Goal: Entertainment & Leisure: Browse casually

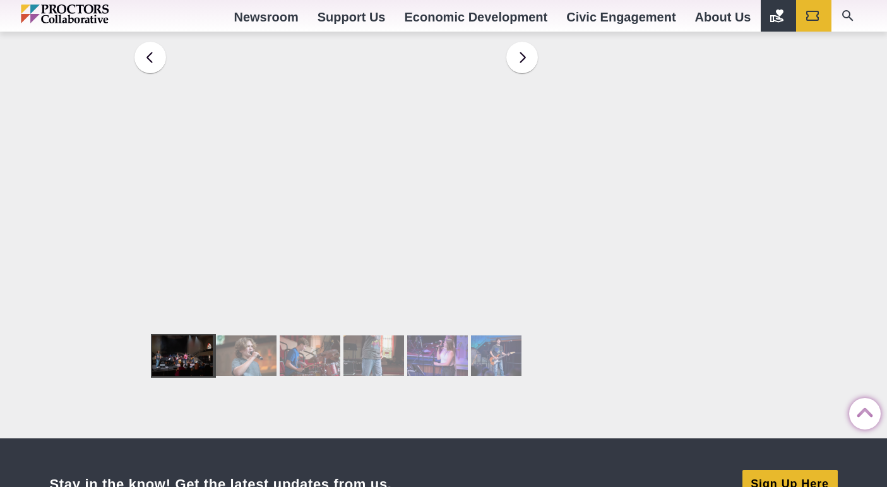
scroll to position [2364, 0]
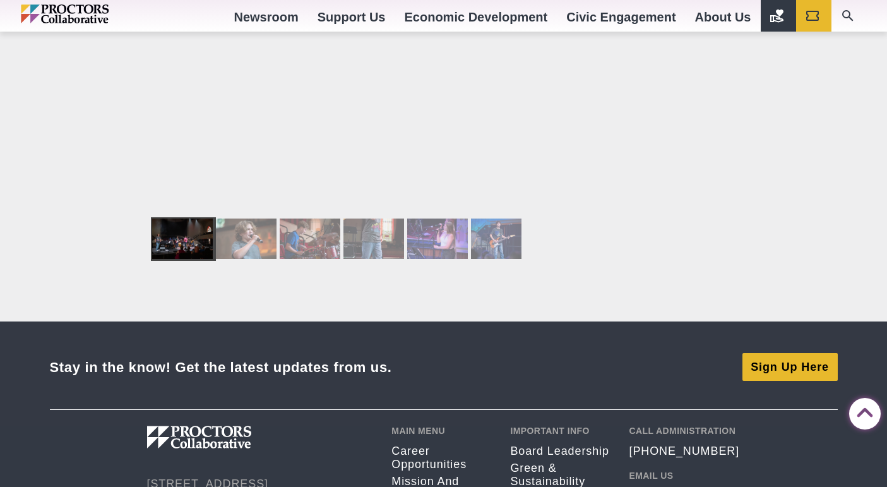
click at [266, 218] on div at bounding box center [246, 238] width 61 height 40
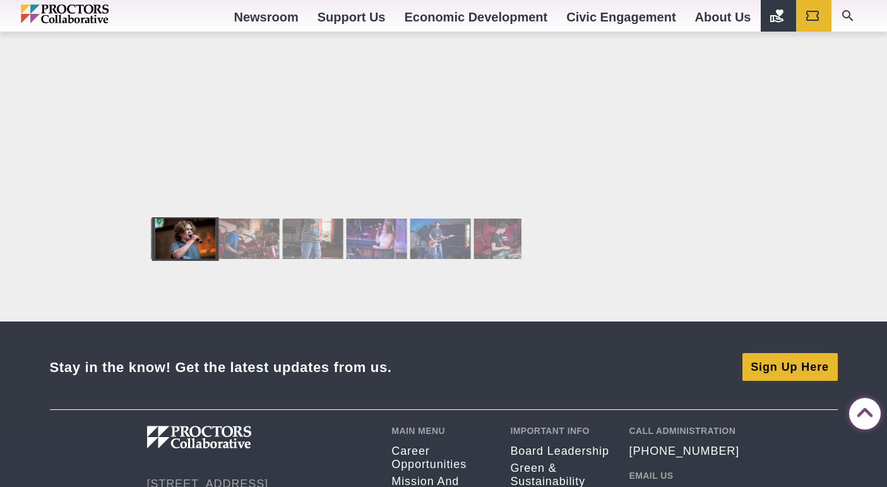
drag, startPoint x: 307, startPoint y: 181, endPoint x: 328, endPoint y: 181, distance: 21.5
click at [307, 218] on div at bounding box center [313, 238] width 61 height 40
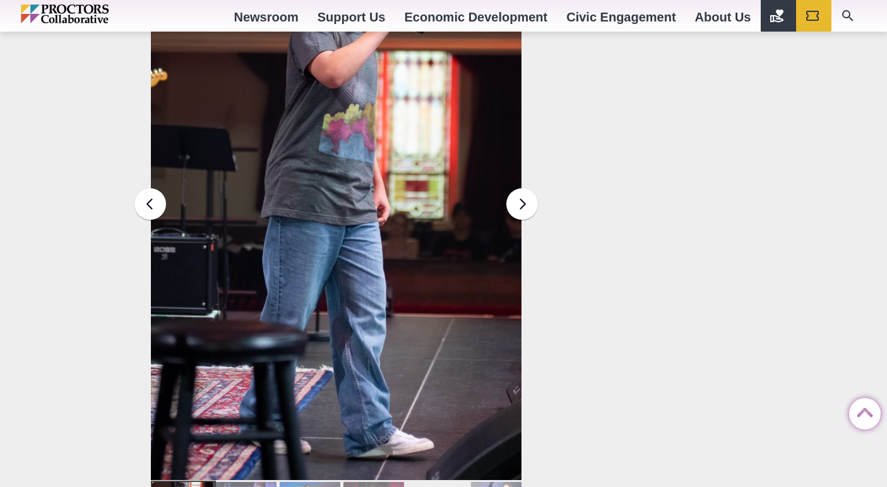
scroll to position [2046, 0]
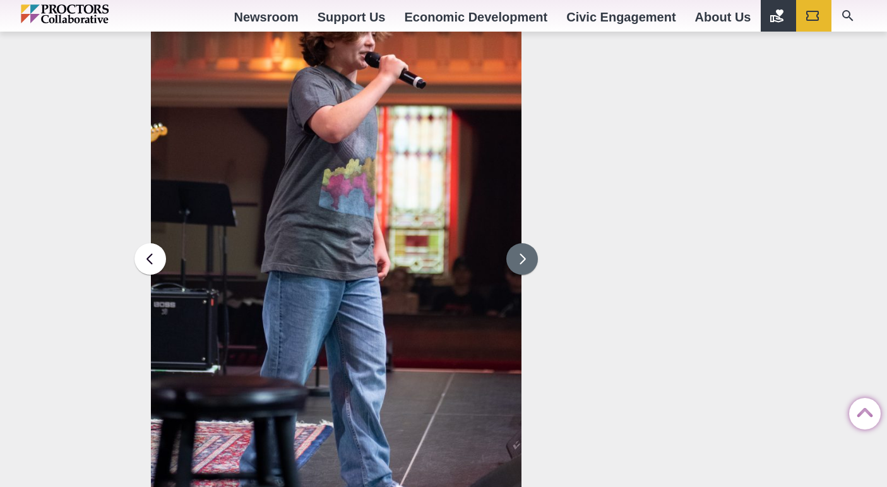
click at [510, 187] on figure at bounding box center [336, 259] width 371 height 561
click at [514, 243] on button at bounding box center [522, 259] width 32 height 32
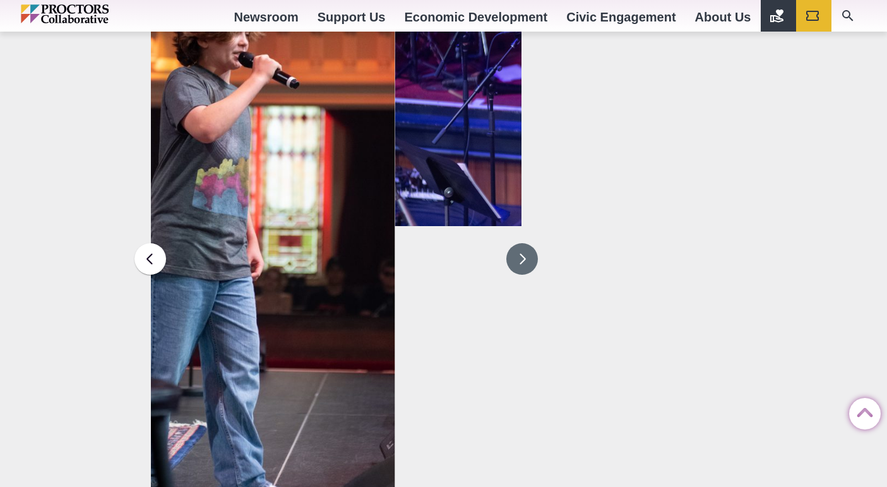
click at [515, 243] on button at bounding box center [522, 259] width 32 height 32
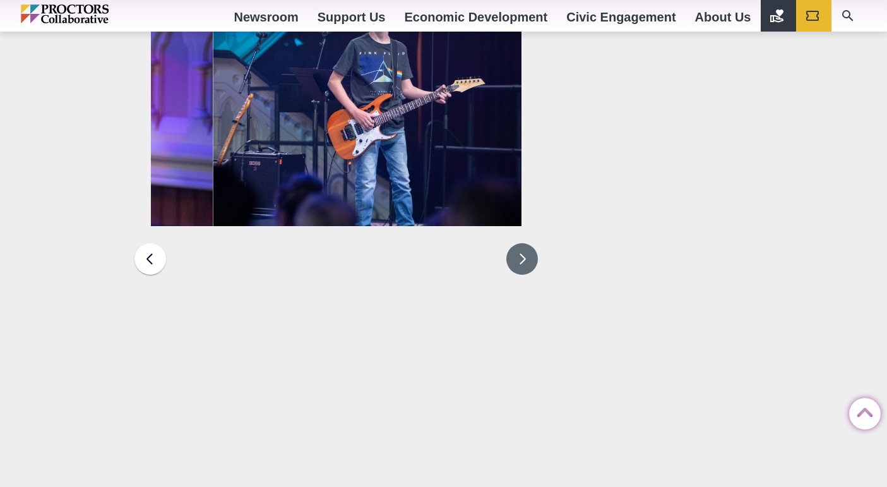
click at [518, 243] on button at bounding box center [522, 259] width 32 height 32
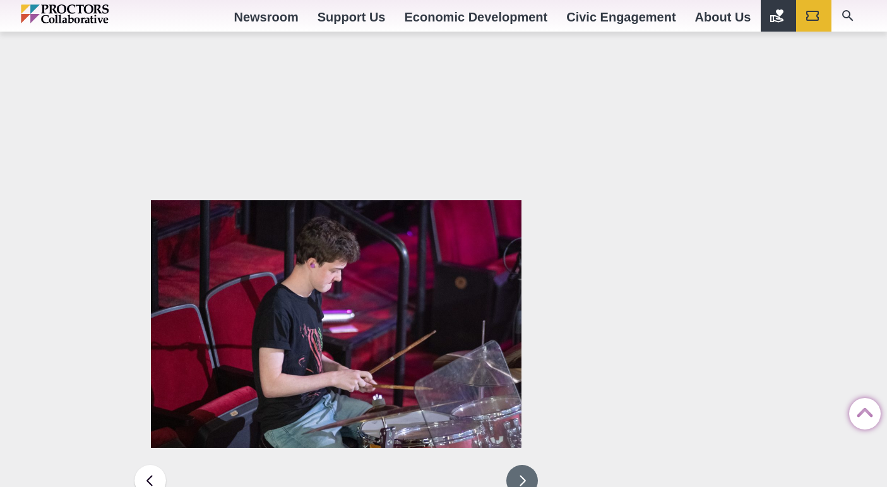
scroll to position [1864, 0]
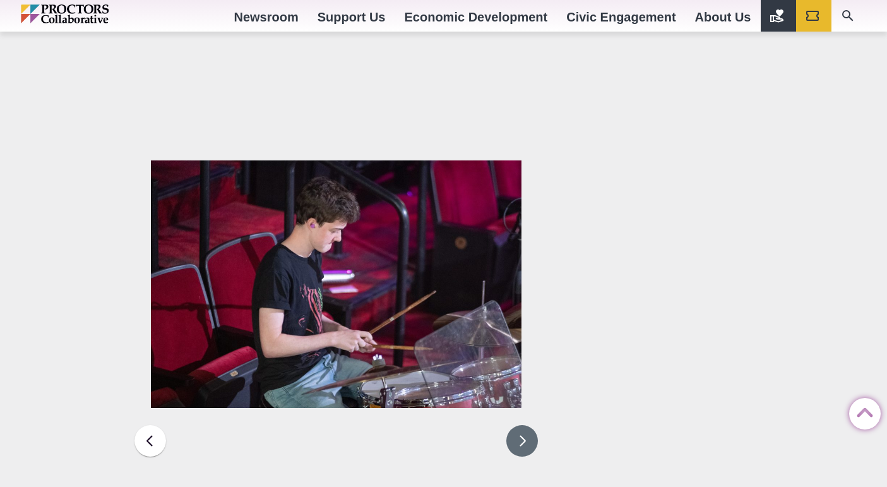
click at [515, 425] on button at bounding box center [522, 441] width 32 height 32
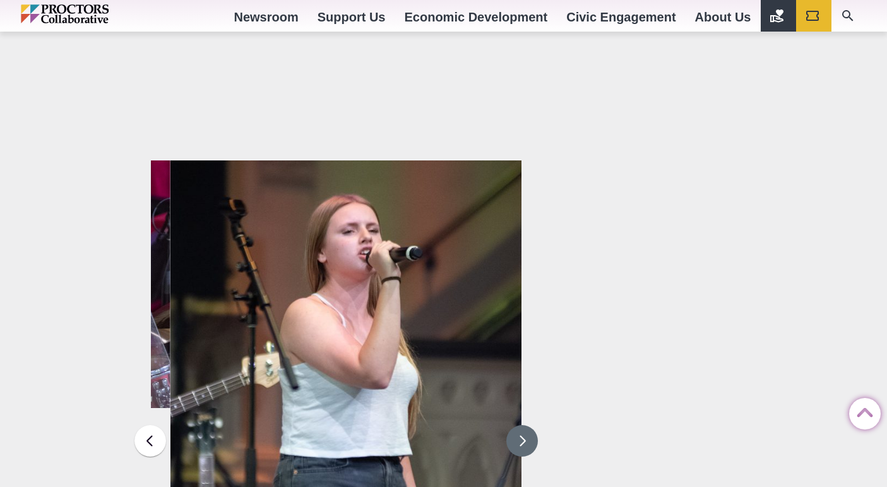
click at [515, 425] on button at bounding box center [522, 441] width 32 height 32
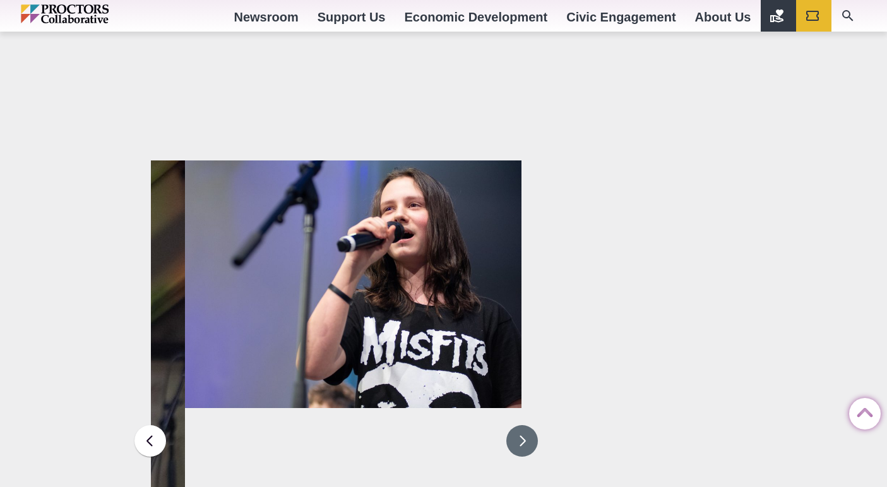
click at [515, 425] on button at bounding box center [522, 441] width 32 height 32
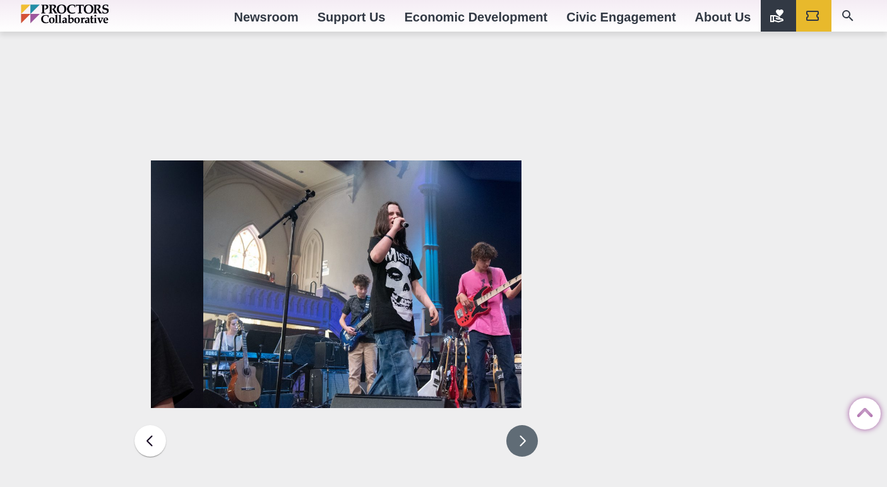
click at [515, 425] on button at bounding box center [522, 441] width 32 height 32
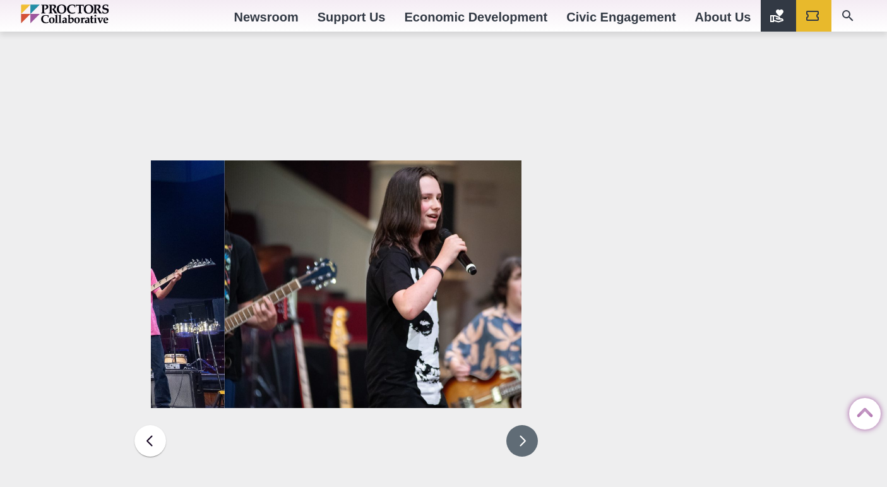
click at [515, 425] on button at bounding box center [522, 441] width 32 height 32
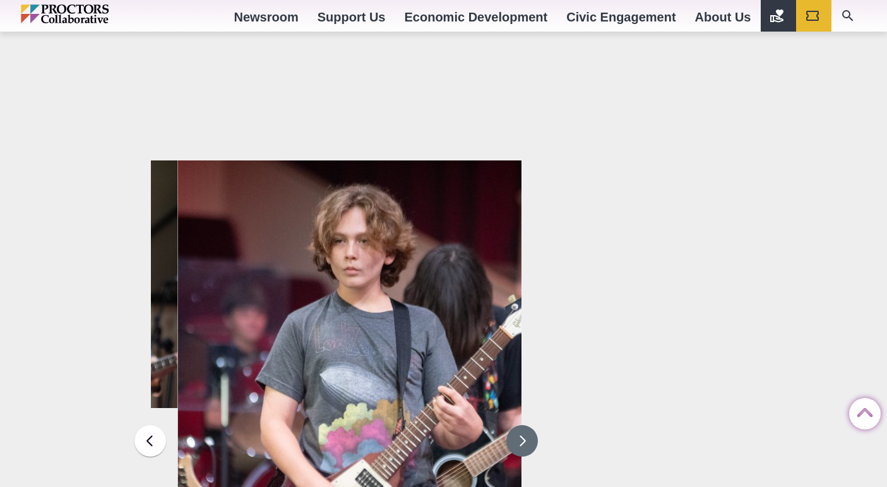
click at [515, 425] on button at bounding box center [522, 441] width 32 height 32
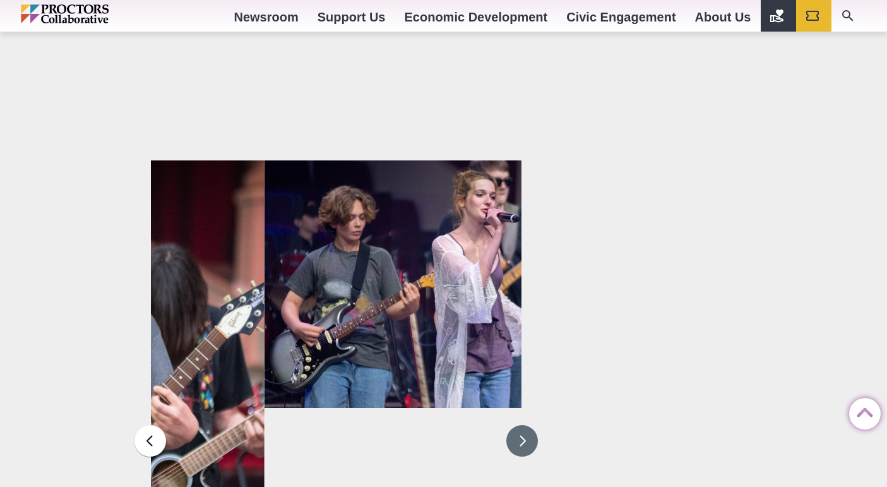
click at [515, 425] on button at bounding box center [522, 441] width 32 height 32
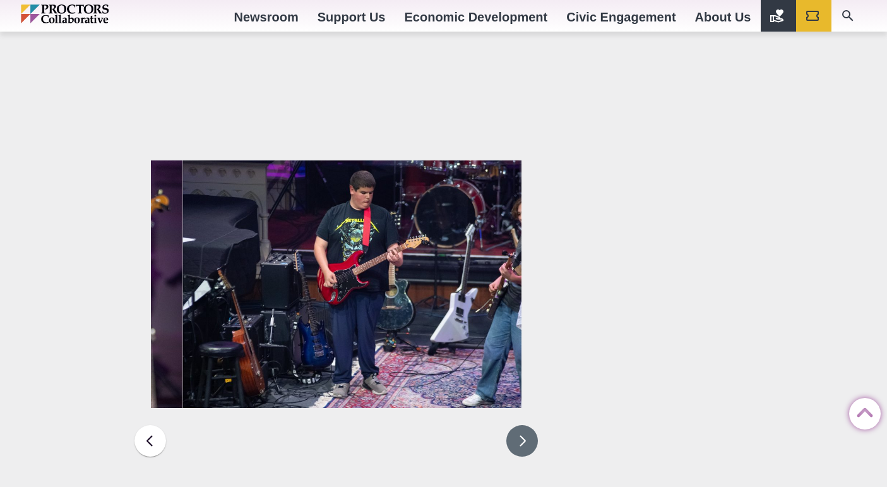
click at [515, 425] on button at bounding box center [522, 441] width 32 height 32
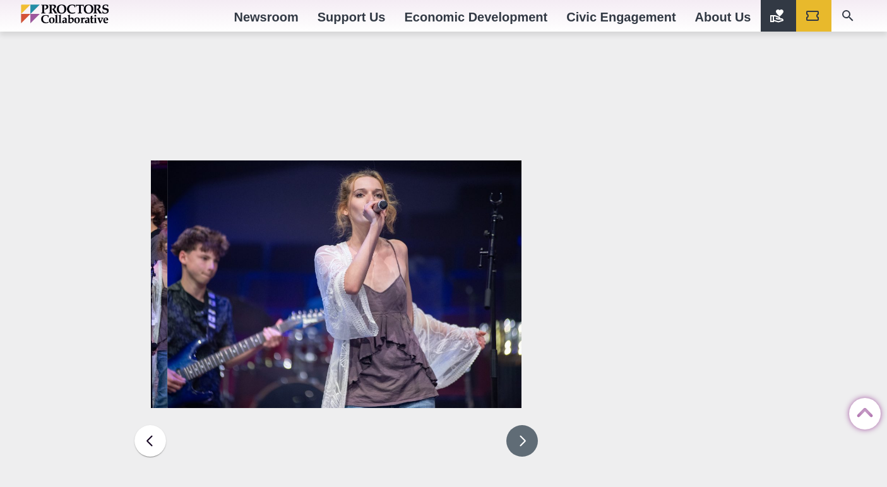
click at [515, 425] on button at bounding box center [522, 441] width 32 height 32
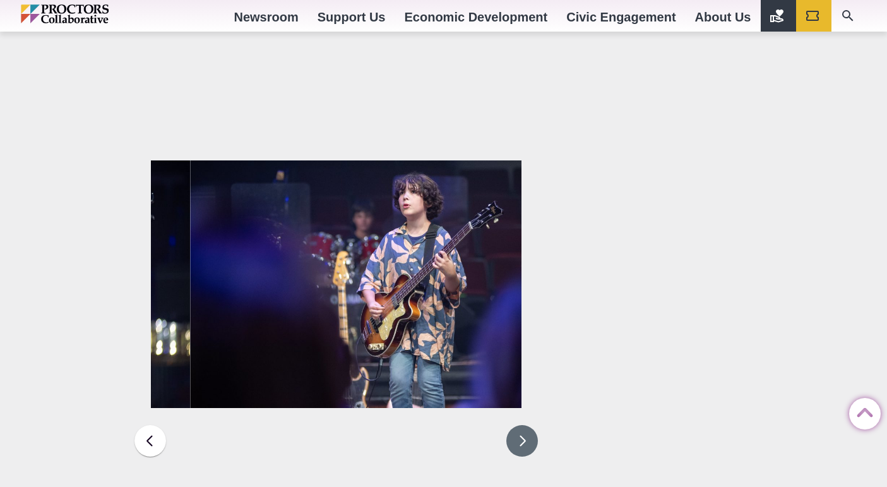
click at [515, 425] on button at bounding box center [522, 441] width 32 height 32
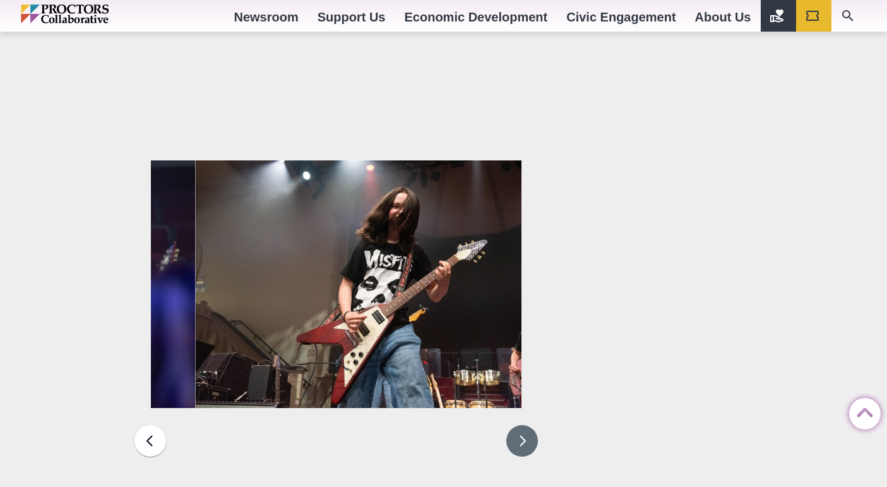
click at [515, 425] on button at bounding box center [522, 441] width 32 height 32
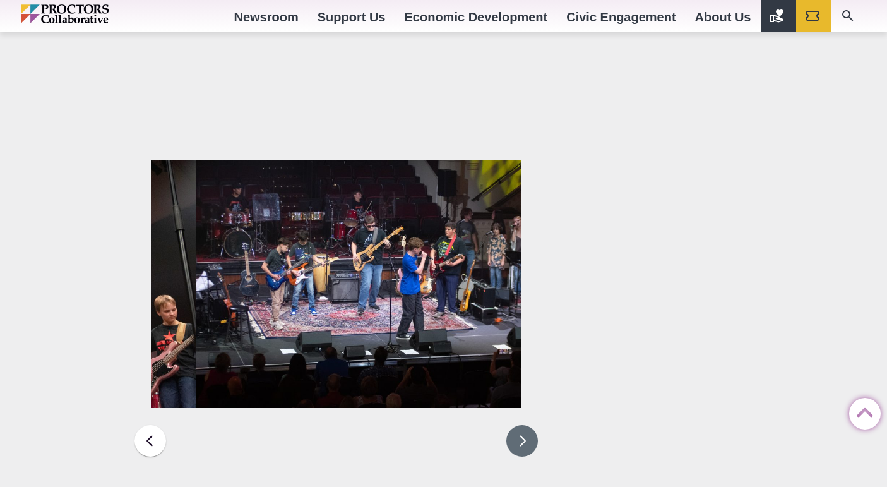
click at [515, 425] on button at bounding box center [522, 441] width 32 height 32
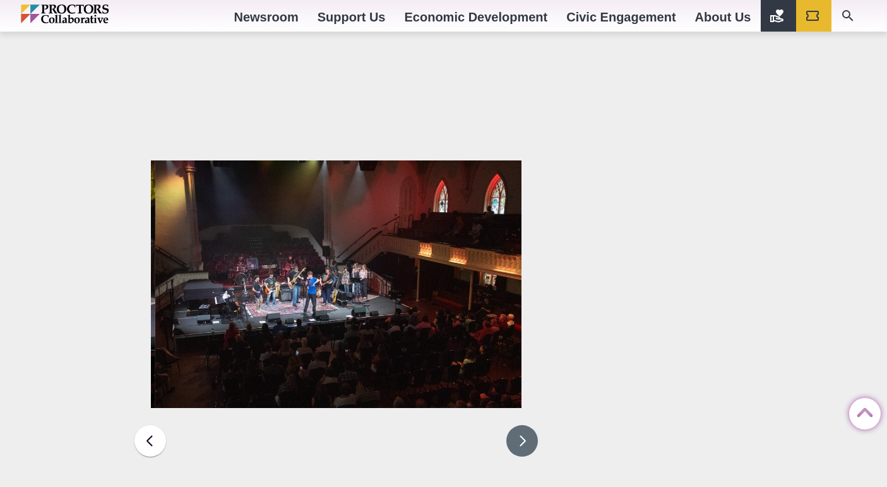
click at [515, 425] on button at bounding box center [522, 441] width 32 height 32
